Goal: Transaction & Acquisition: Book appointment/travel/reservation

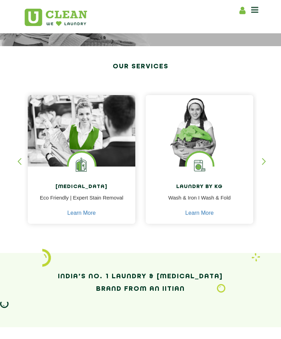
scroll to position [100, 0]
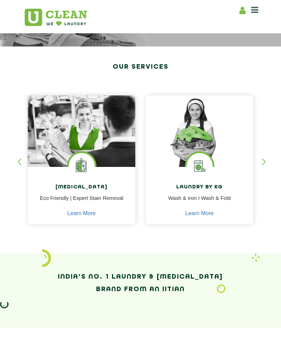
click at [227, 163] on img at bounding box center [199, 131] width 107 height 72
click at [207, 156] on img at bounding box center [200, 166] width 26 height 26
click at [200, 151] on div at bounding box center [199, 131] width 107 height 72
click at [196, 214] on link "Learn More" at bounding box center [199, 213] width 28 height 6
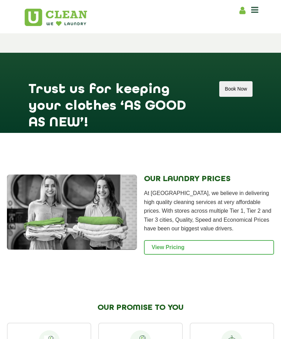
scroll to position [954, 0]
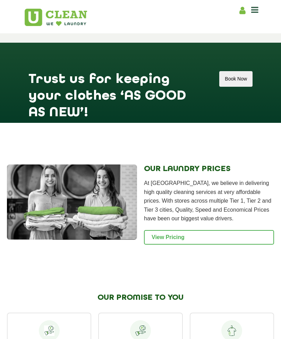
click at [232, 87] on button "Book Now" at bounding box center [235, 79] width 33 height 16
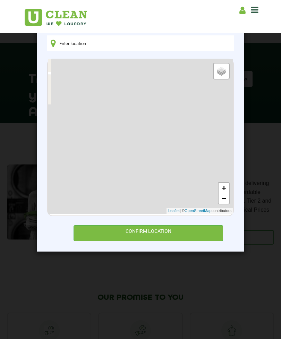
click at [154, 42] on input "text" at bounding box center [140, 43] width 187 height 16
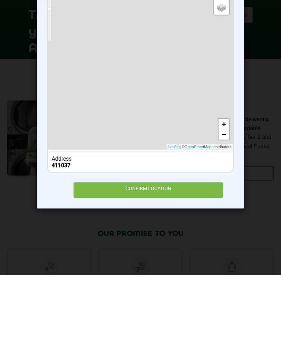
type input "411037"
click at [63, 219] on div "Address" at bounding box center [141, 222] width 178 height 7
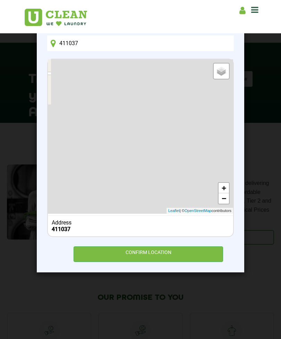
click at [165, 35] on input "411037" at bounding box center [140, 43] width 187 height 16
click at [203, 44] on input "411037" at bounding box center [140, 43] width 187 height 16
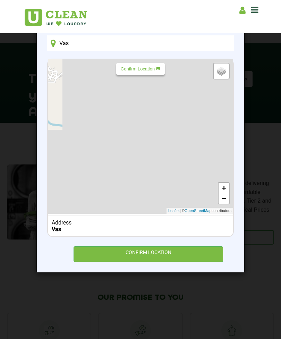
click at [101, 44] on input "Vas" at bounding box center [140, 43] width 187 height 16
type input "Vasant Kunj"
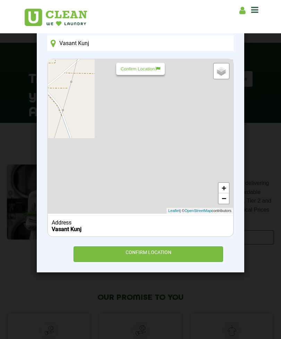
click at [80, 232] on b "Vasant Kunj" at bounding box center [67, 229] width 30 height 7
click at [150, 249] on div "CONFIRM LOCATION" at bounding box center [147, 254] width 149 height 16
click at [222, 194] on link "−" at bounding box center [223, 198] width 10 height 10
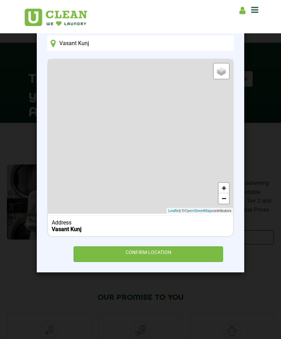
click at [222, 194] on link "−" at bounding box center [223, 198] width 10 height 10
click at [222, 196] on link "−" at bounding box center [223, 198] width 10 height 10
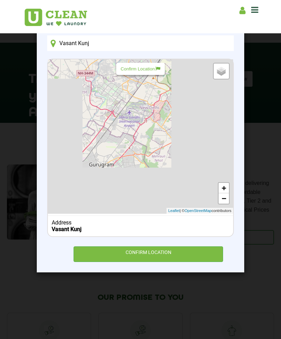
click at [130, 117] on div "Default Satellite + − Leaflet | © OpenStreetMap contributors" at bounding box center [140, 136] width 185 height 154
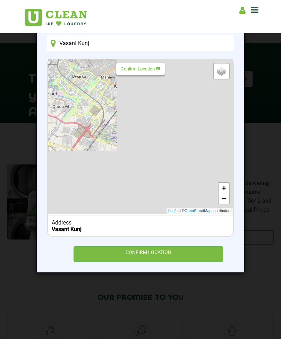
click at [261, 110] on div "× Set Delivery location [GEOGRAPHIC_DATA] Default Satellite + − Leaflet | © Ope…" at bounding box center [140, 169] width 281 height 339
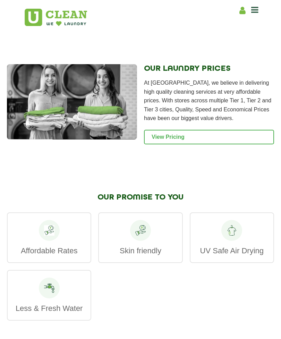
scroll to position [1054, 0]
click at [211, 144] on link "View Pricing" at bounding box center [209, 137] width 130 height 15
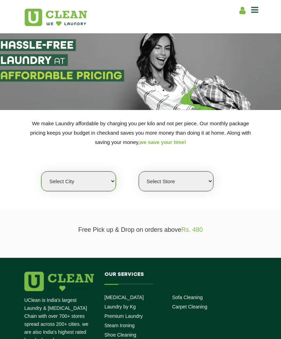
click at [99, 177] on select "Select city [GEOGRAPHIC_DATA] [GEOGRAPHIC_DATA] [GEOGRAPHIC_DATA] [GEOGRAPHIC_D…" at bounding box center [78, 181] width 75 height 20
select select "4"
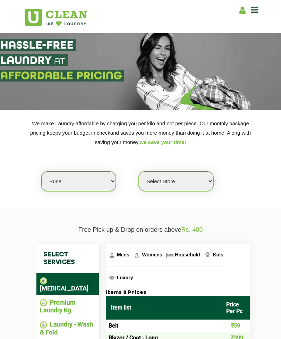
click at [174, 173] on select "Select Store [GEOGRAPHIC_DATA] [GEOGRAPHIC_DATA] [GEOGRAPHIC_DATA] [GEOGRAPHIC_…" at bounding box center [176, 181] width 75 height 20
select select "128"
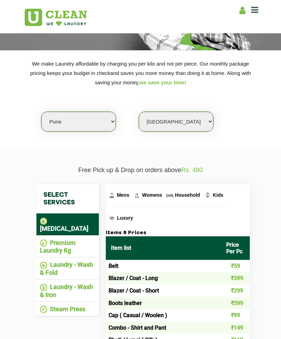
scroll to position [77, 0]
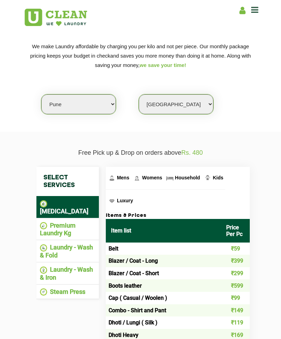
click at [70, 222] on li "Premium Laundry Kg" at bounding box center [67, 229] width 55 height 15
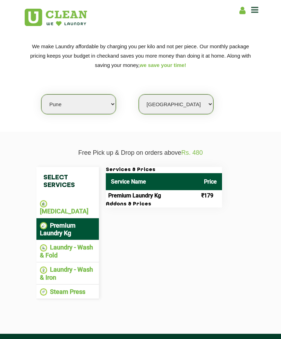
click at [67, 267] on li "Laundry - Wash & Iron" at bounding box center [67, 273] width 55 height 15
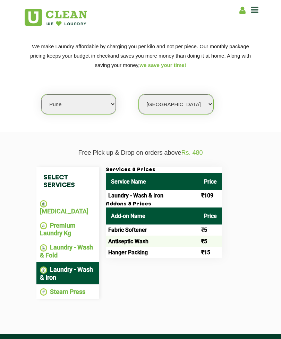
click at [73, 288] on li "Steam Press" at bounding box center [67, 292] width 55 height 8
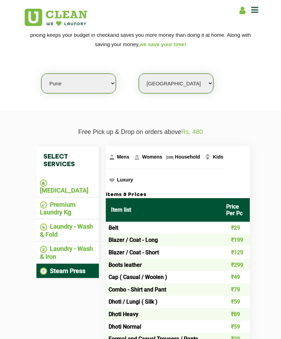
scroll to position [99, 0]
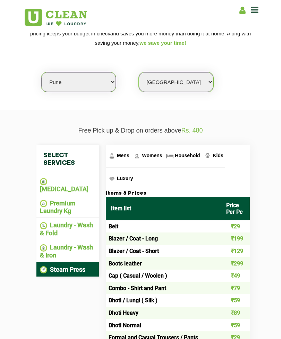
click at [70, 243] on li "Laundry - Wash & Iron" at bounding box center [67, 250] width 55 height 15
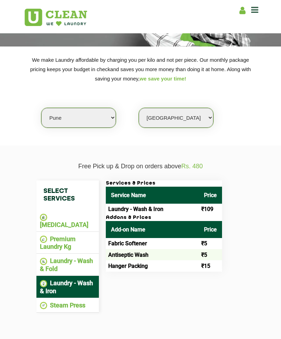
scroll to position [63, 0]
click at [62, 108] on select "Select city Aalo Agartala Agra Ahmedabad Akola Aligarh Alwar - UClean Select Am…" at bounding box center [78, 118] width 75 height 20
select select "1"
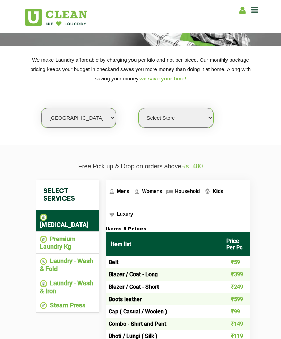
click at [187, 111] on select "Select Store UClean Vasant Kunj UClean Greater Kailash 2 UClean Dwarka UClean R…" at bounding box center [176, 118] width 75 height 20
select select "2"
click at [71, 279] on li "Laundry - Wash & Iron" at bounding box center [67, 286] width 55 height 15
